Goal: Task Accomplishment & Management: Use online tool/utility

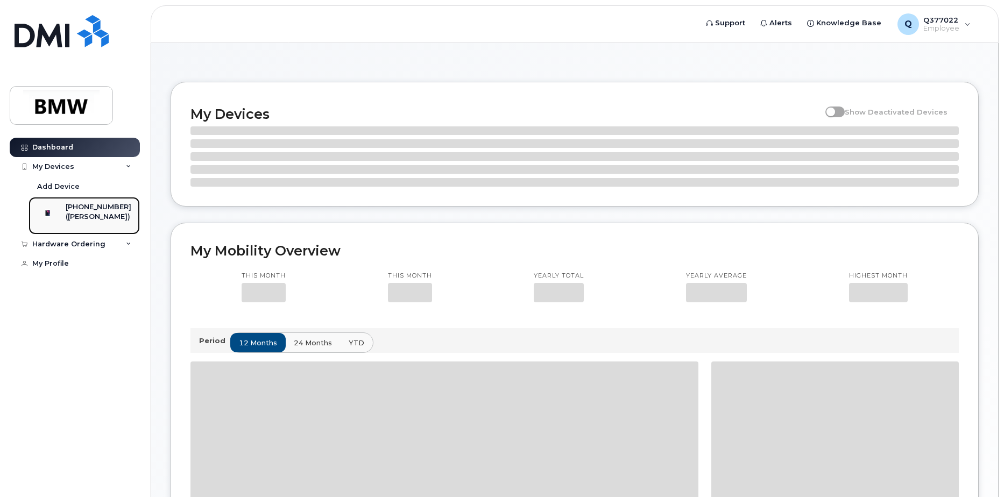
click at [99, 222] on div "([PERSON_NAME])" at bounding box center [99, 217] width 66 height 10
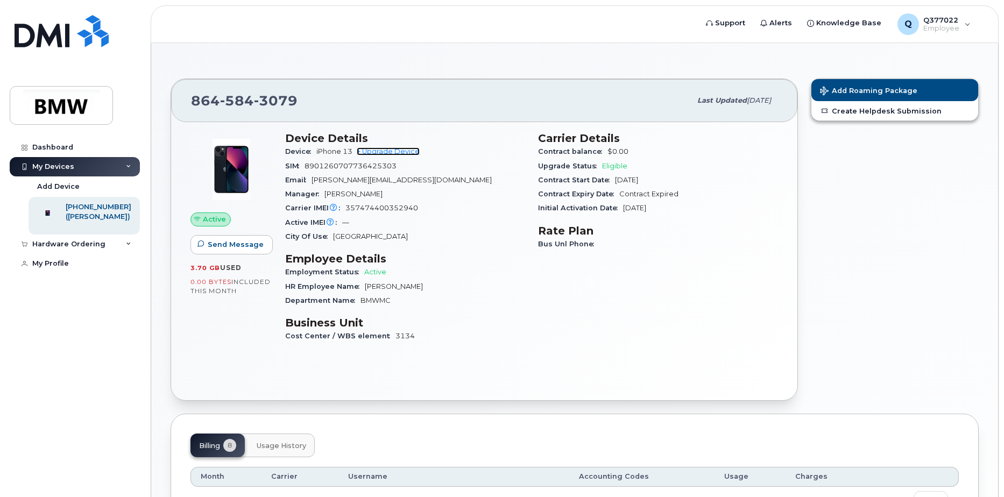
click at [404, 151] on link "+ Upgrade Device" at bounding box center [388, 151] width 63 height 8
